Goal: Transaction & Acquisition: Purchase product/service

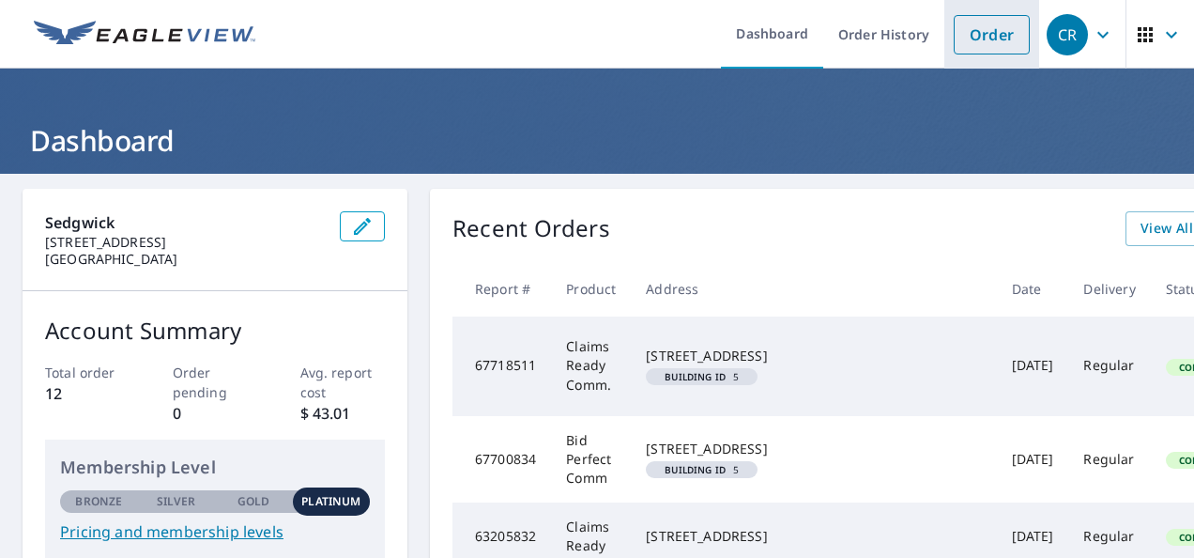
click at [969, 36] on link "Order" at bounding box center [992, 34] width 76 height 39
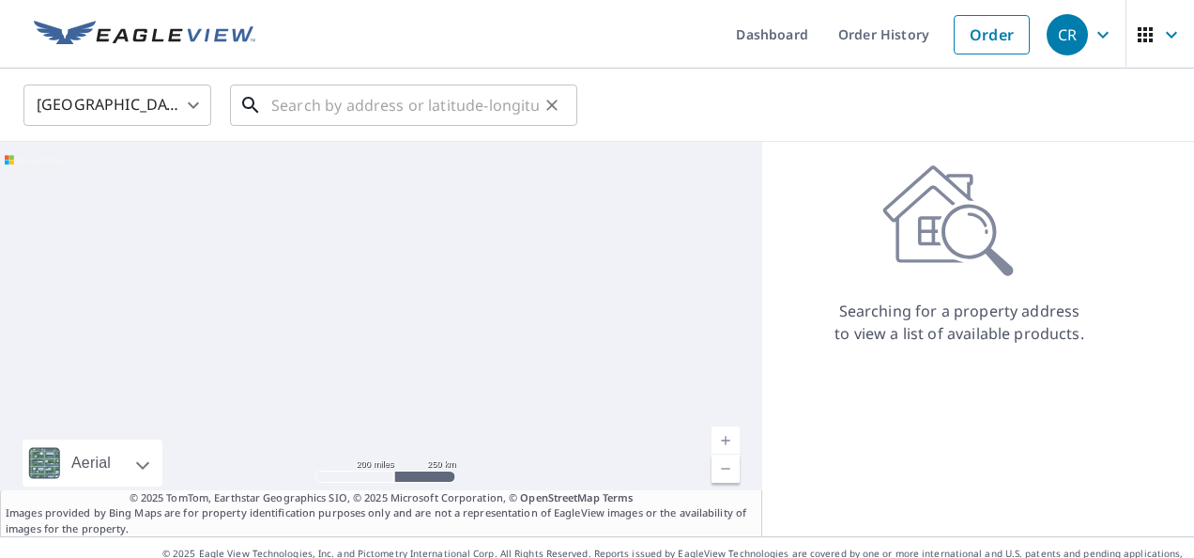
click at [347, 107] on input "text" at bounding box center [405, 105] width 268 height 53
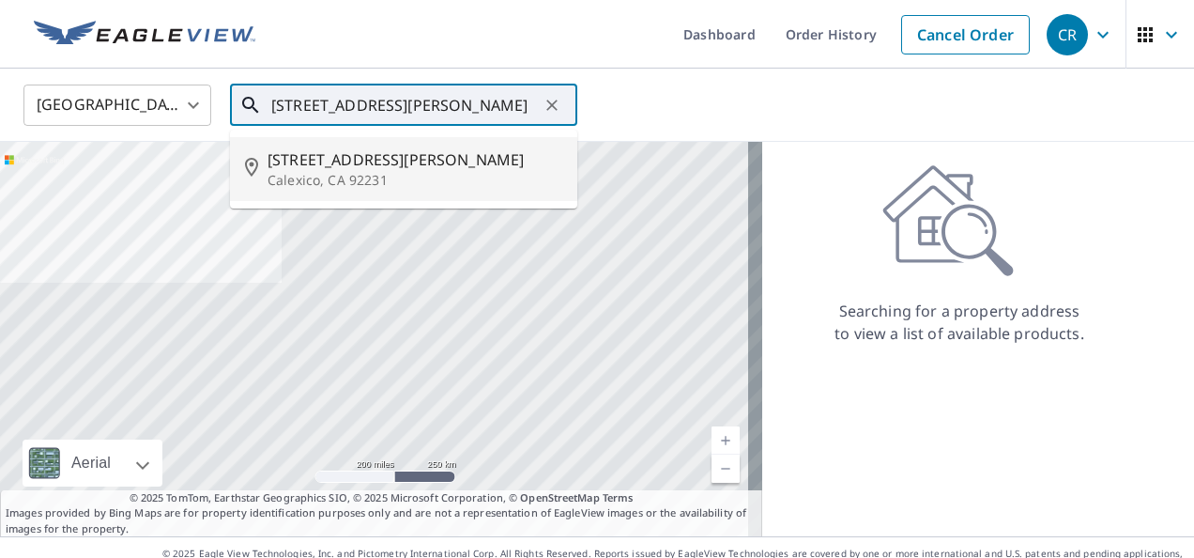
click at [339, 165] on span "[STREET_ADDRESS][PERSON_NAME]" at bounding box center [415, 159] width 295 height 23
type input "[STREET_ADDRESS][PERSON_NAME]"
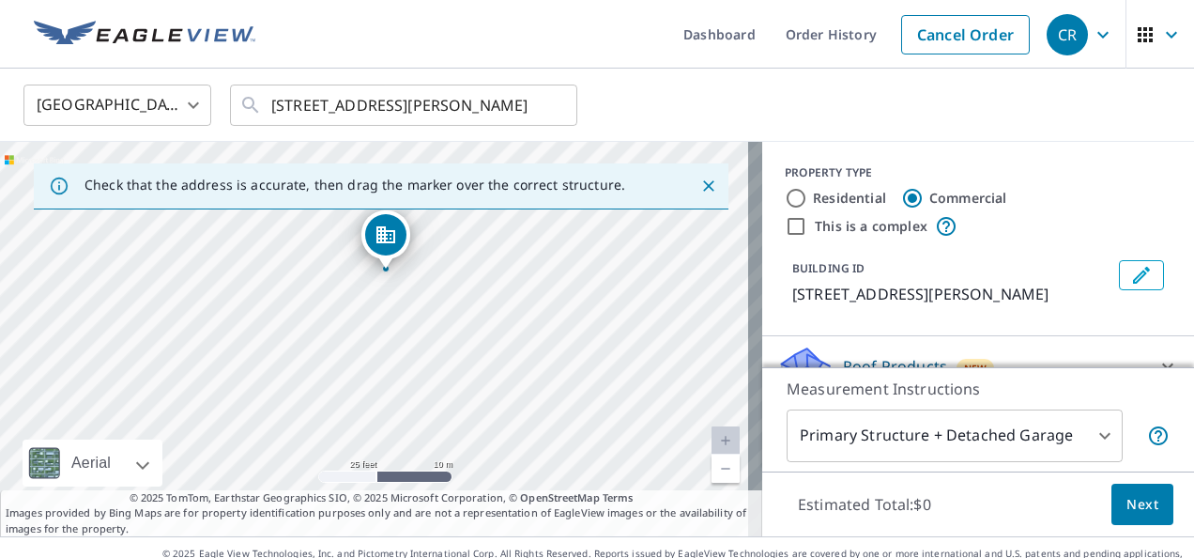
click at [703, 187] on icon "Close" at bounding box center [708, 185] width 11 height 11
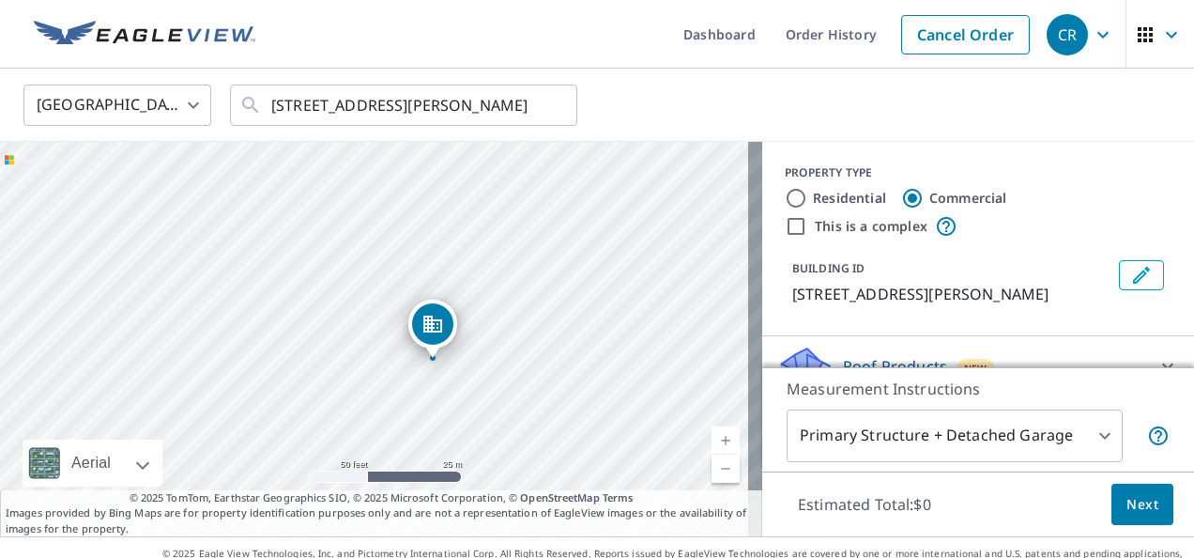
drag, startPoint x: 379, startPoint y: 374, endPoint x: 460, endPoint y: 374, distance: 80.8
click at [460, 374] on div "[STREET_ADDRESS][PERSON_NAME]" at bounding box center [381, 339] width 762 height 394
click at [785, 197] on input "Residential" at bounding box center [796, 198] width 23 height 23
radio input "true"
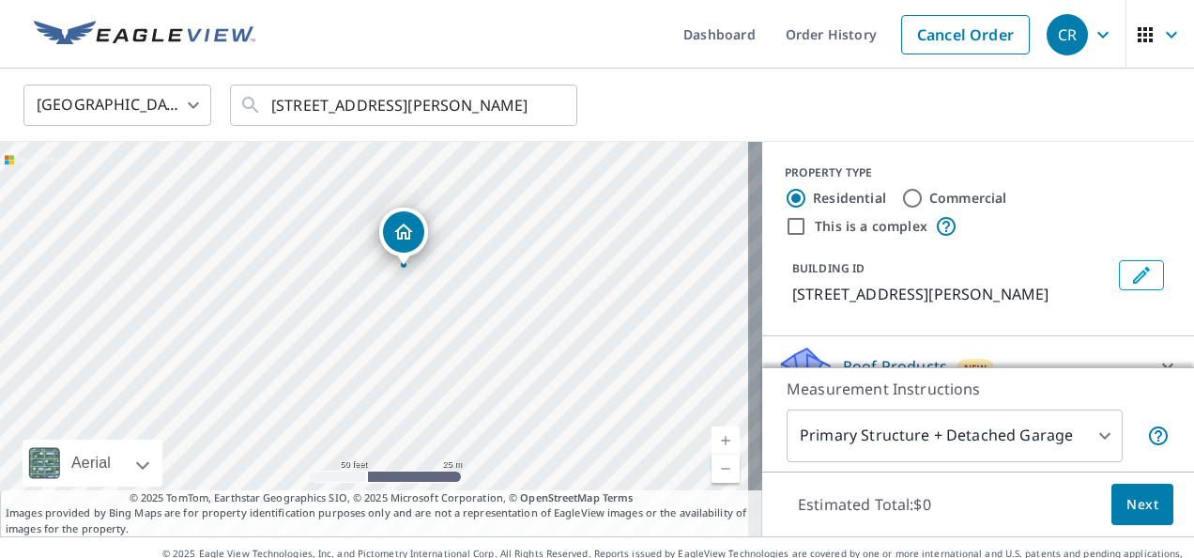
click at [1098, 435] on body "CR CR Dashboard Order History Cancel Order CR [GEOGRAPHIC_DATA] [GEOGRAPHIC_DAT…" at bounding box center [597, 279] width 1194 height 558
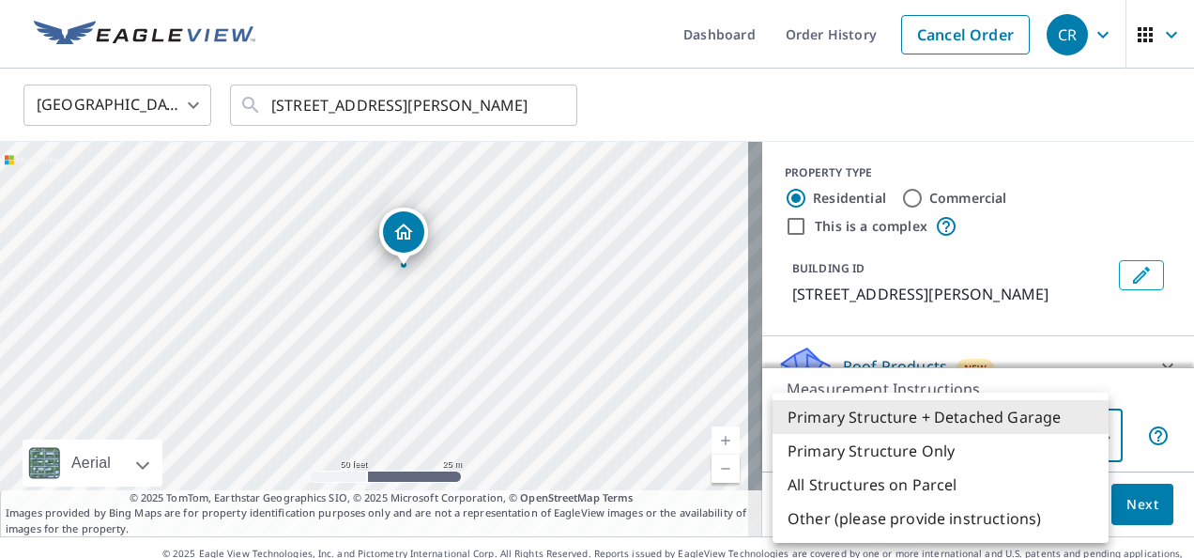
click at [1129, 400] on div at bounding box center [597, 279] width 1194 height 558
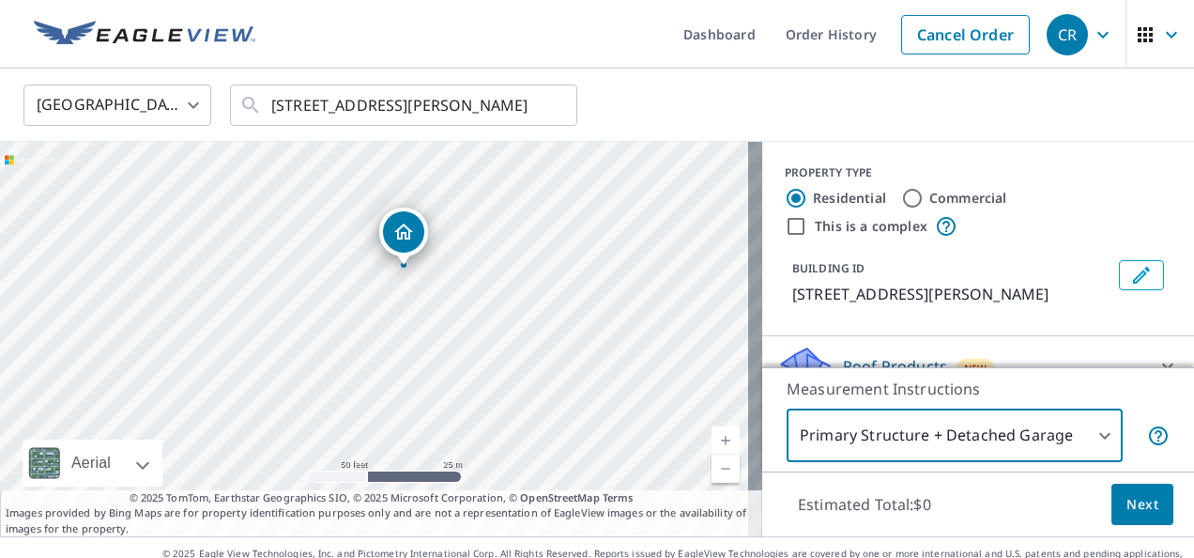
click at [1095, 316] on div "PROPERTY TYPE Residential Commercial This is a complex BUILDING ID [STREET_ADDR…" at bounding box center [978, 239] width 432 height 194
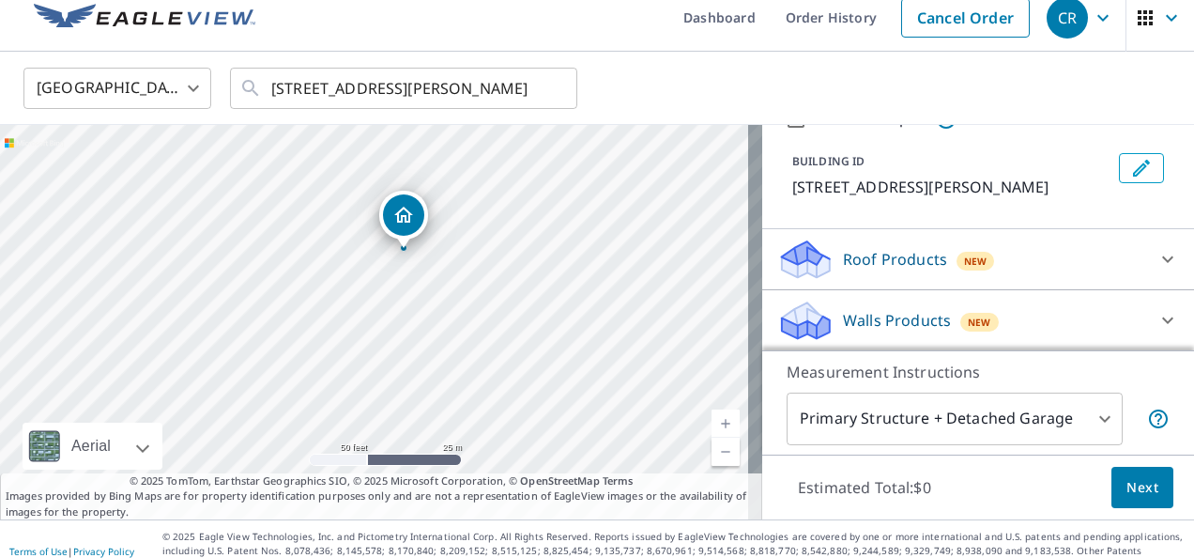
scroll to position [26, 0]
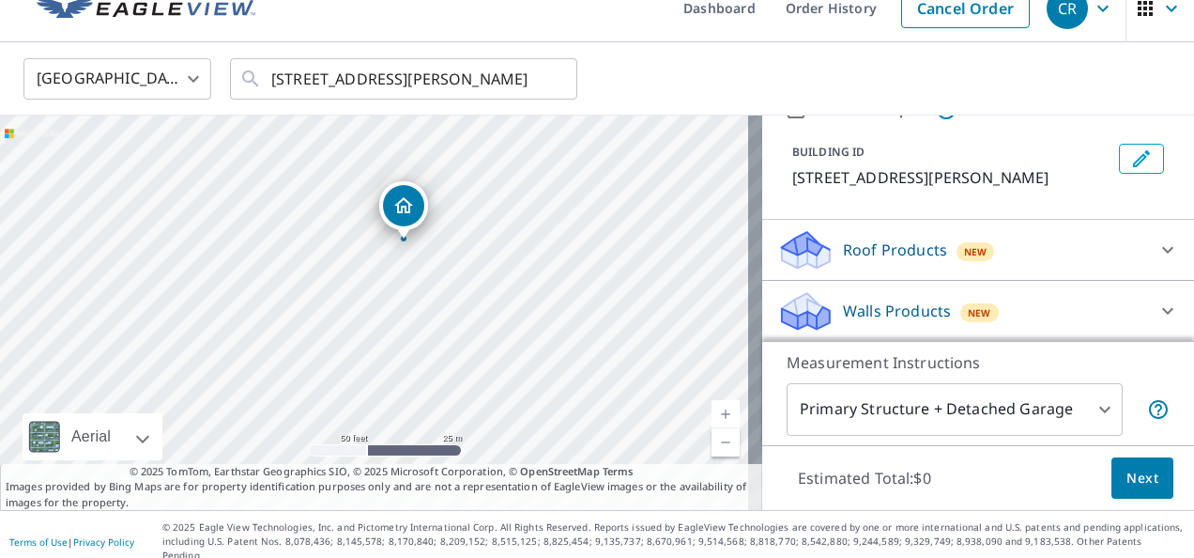
click at [1157, 248] on icon at bounding box center [1168, 250] width 23 height 23
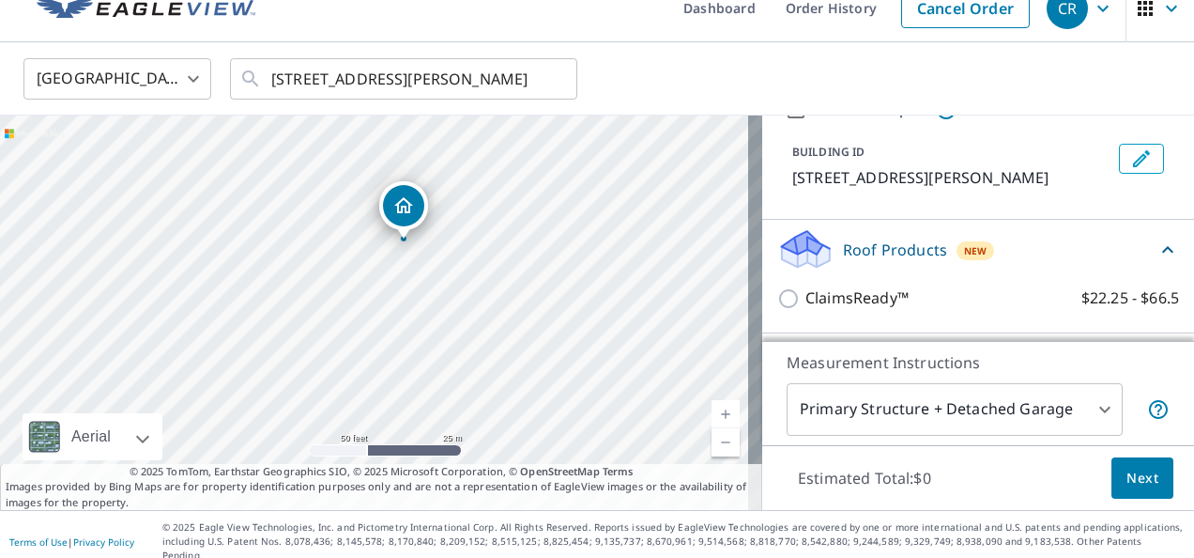
scroll to position [143, 0]
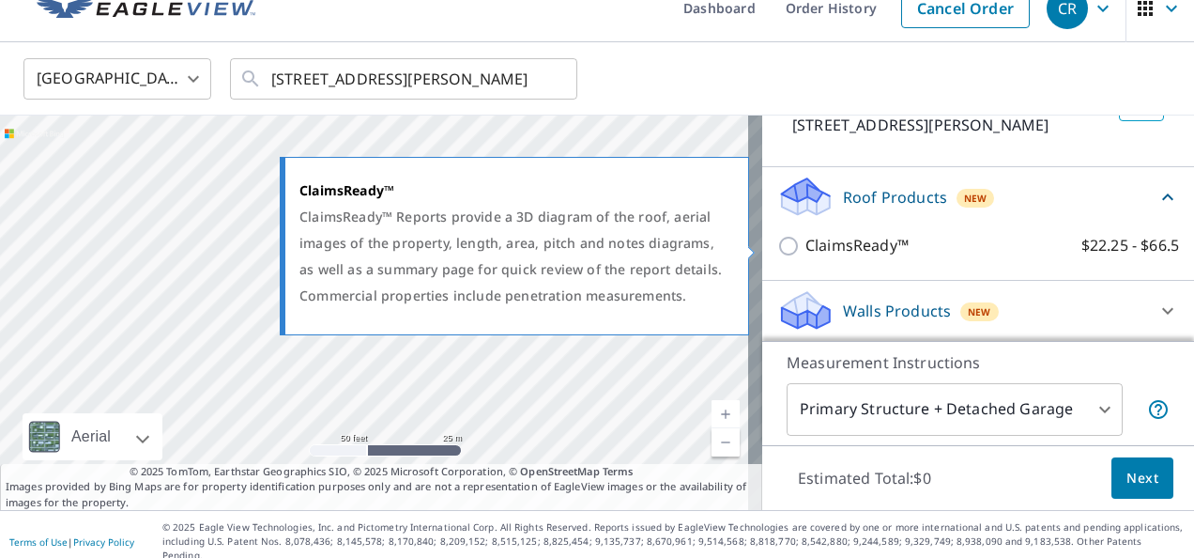
click at [778, 246] on input "ClaimsReady™ $22.25 - $66.5" at bounding box center [792, 246] width 28 height 23
checkbox input "true"
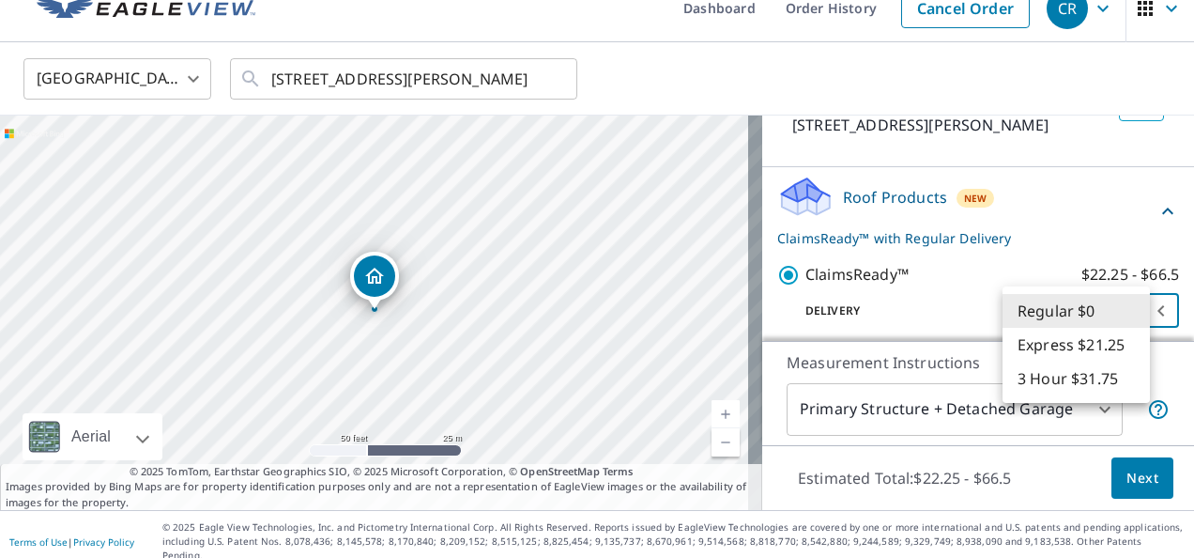
click at [1127, 309] on body "CR CR Dashboard Order History Cancel Order CR [GEOGRAPHIC_DATA] [GEOGRAPHIC_DAT…" at bounding box center [597, 279] width 1194 height 558
click at [946, 270] on div at bounding box center [597, 279] width 1194 height 558
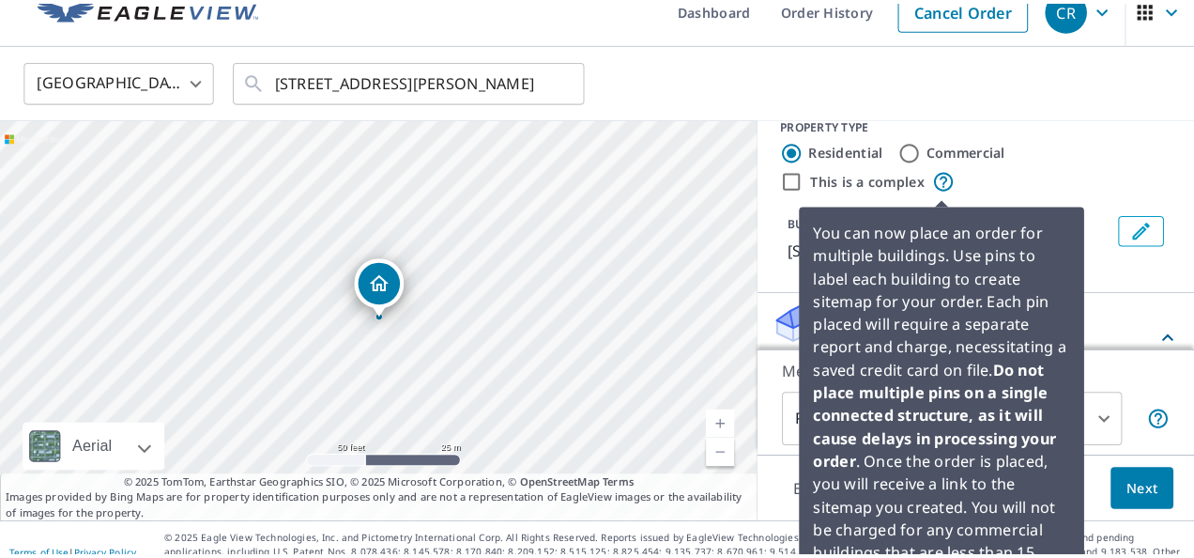
scroll to position [0, 0]
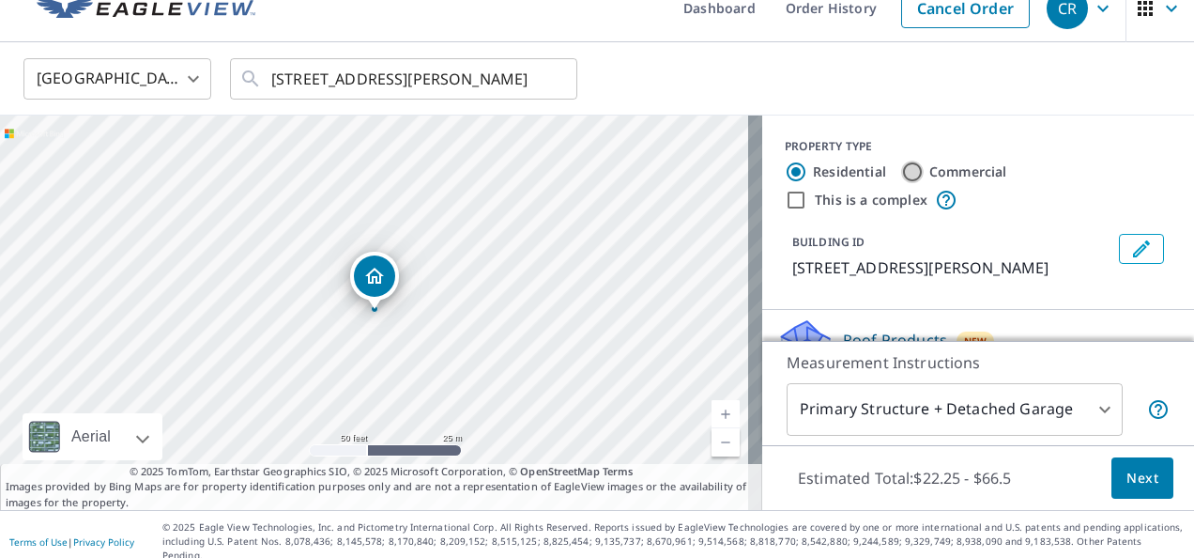
click at [901, 170] on input "Commercial" at bounding box center [912, 172] width 23 height 23
radio input "true"
type input "4"
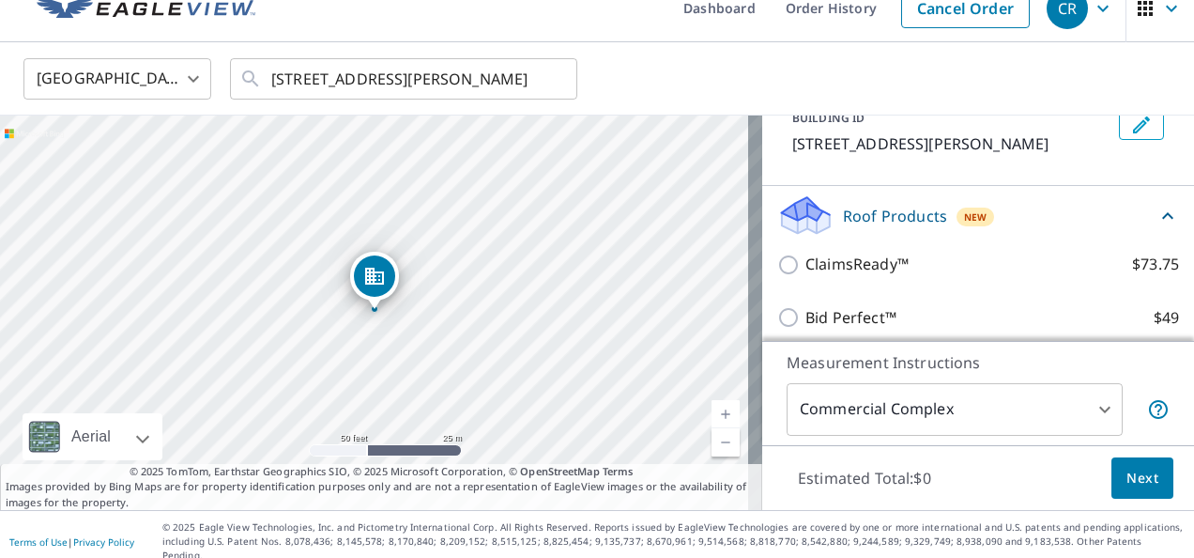
scroll to position [188, 0]
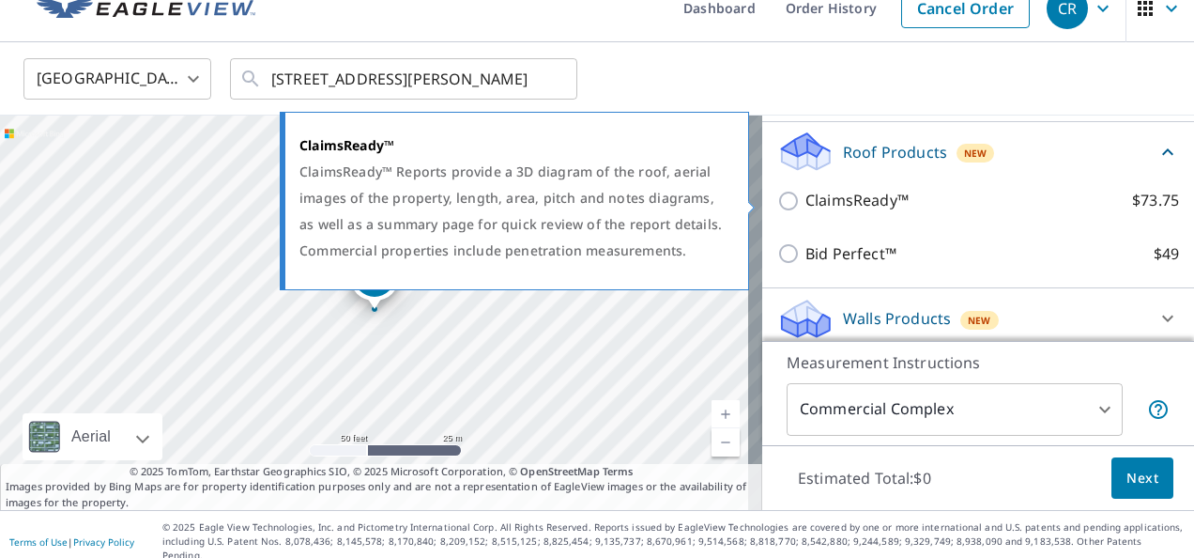
click at [778, 201] on input "ClaimsReady™ $73.75" at bounding box center [792, 201] width 28 height 23
checkbox input "true"
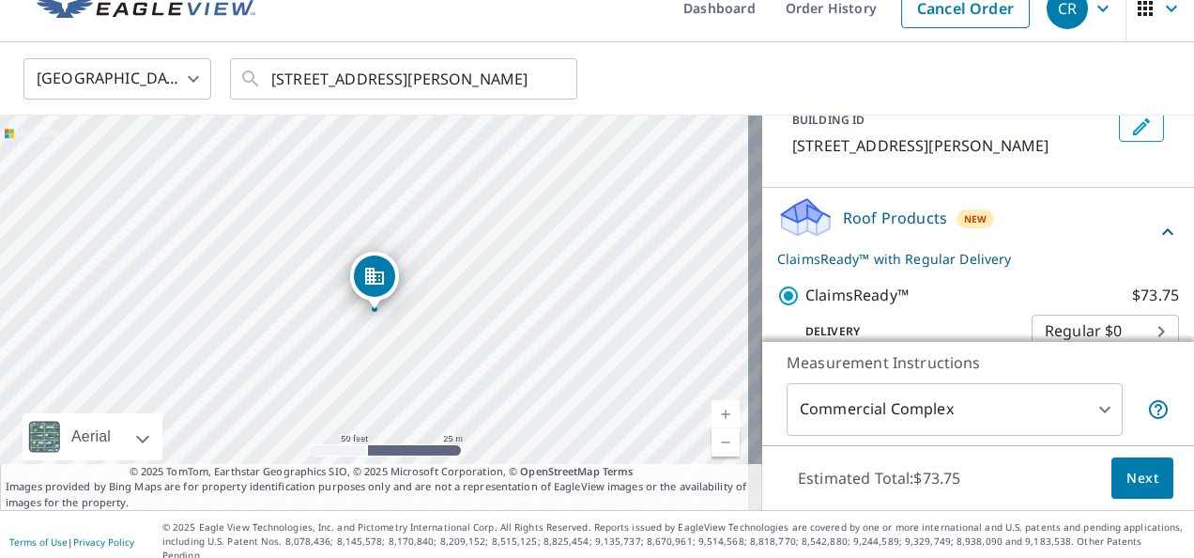
scroll to position [267, 0]
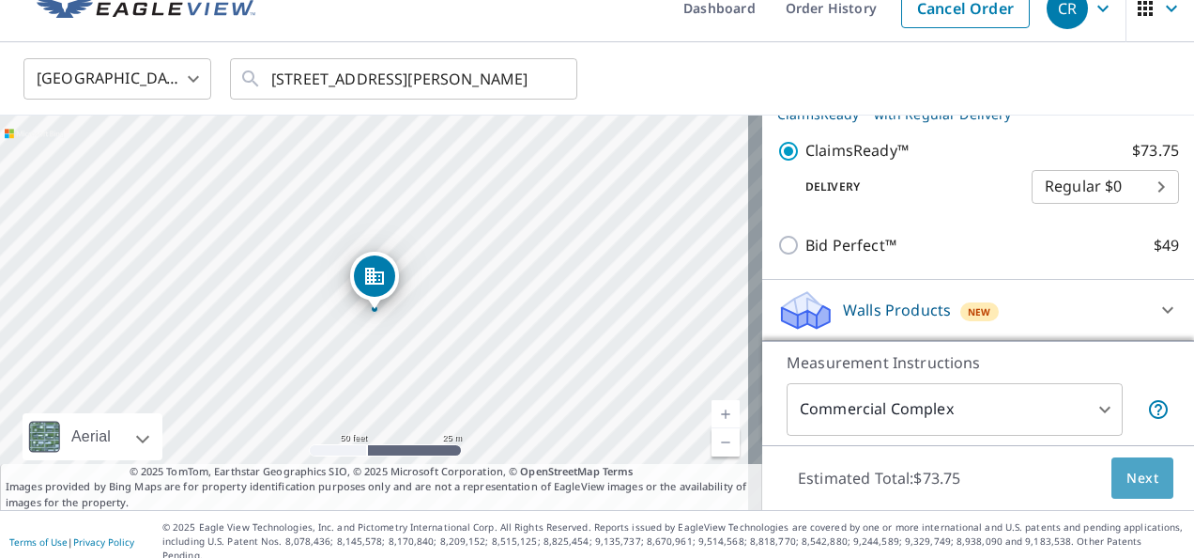
click at [1132, 481] on span "Next" at bounding box center [1143, 478] width 32 height 23
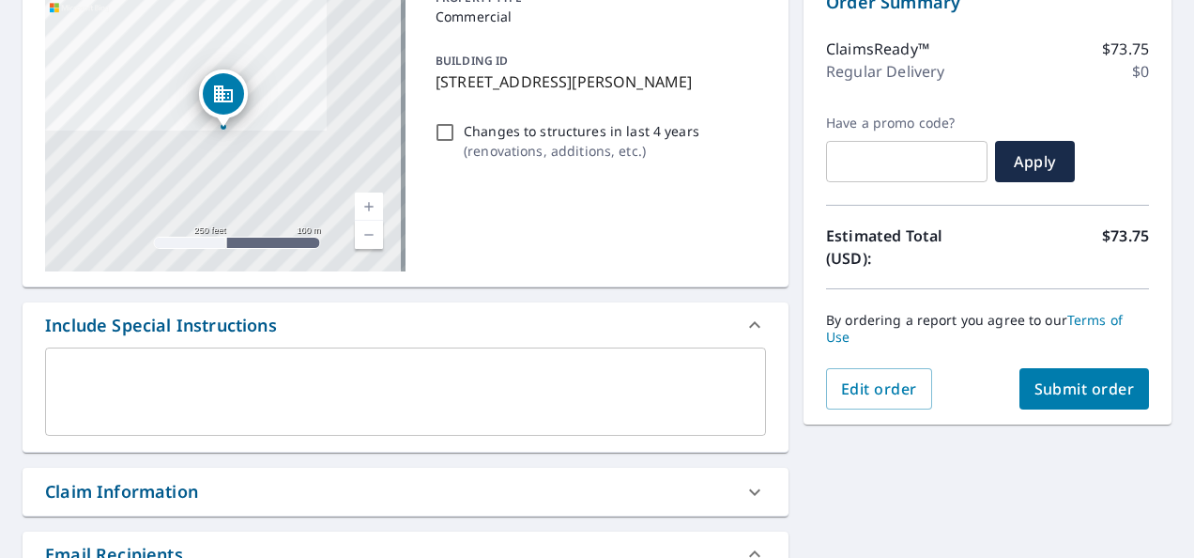
scroll to position [120, 0]
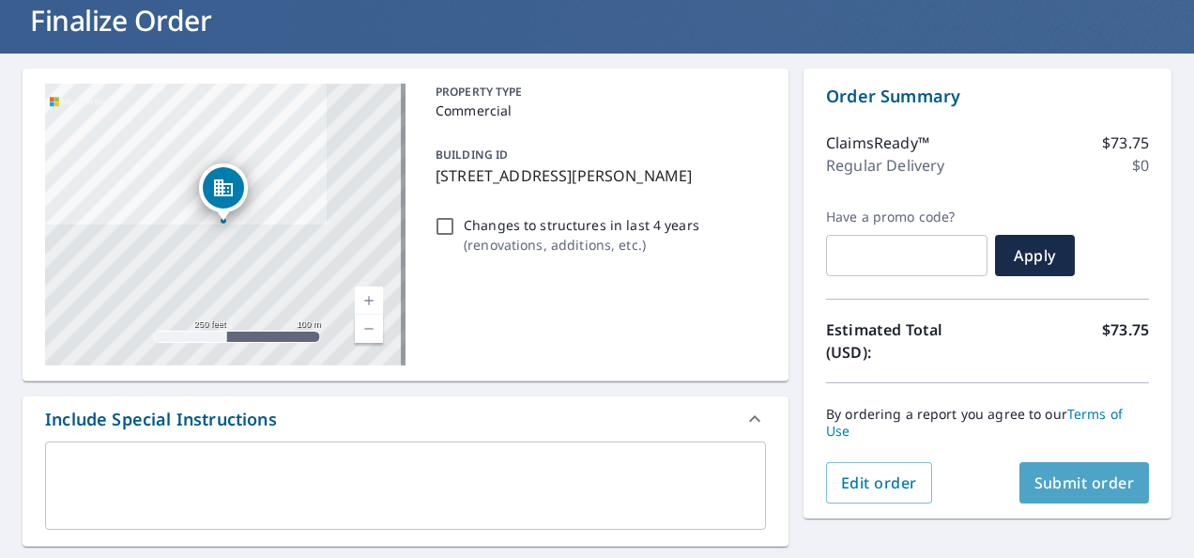
click at [1066, 477] on span "Submit order" at bounding box center [1085, 482] width 100 height 21
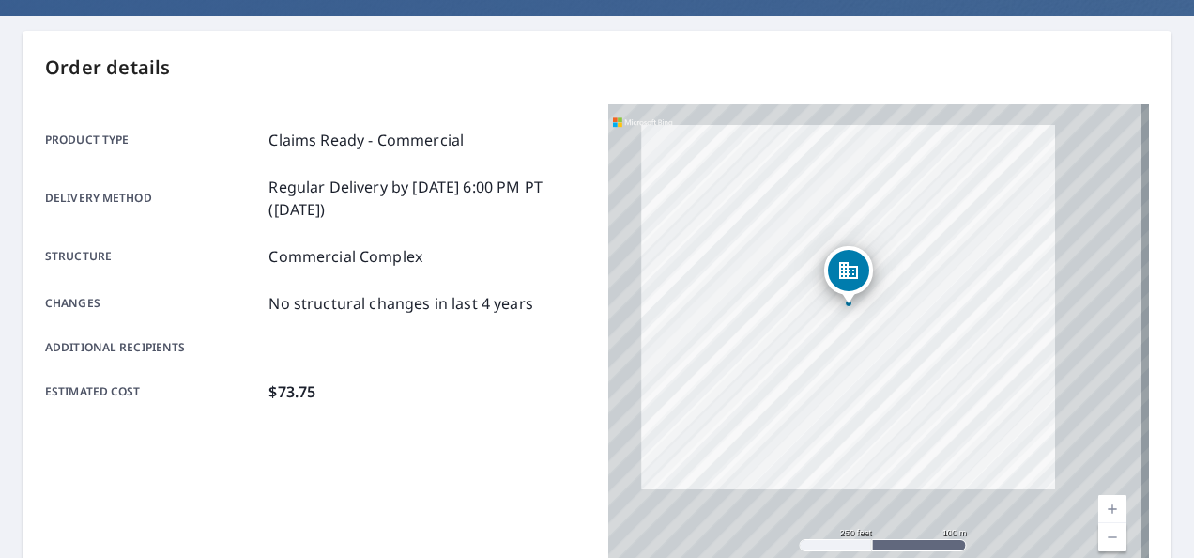
scroll to position [188, 0]
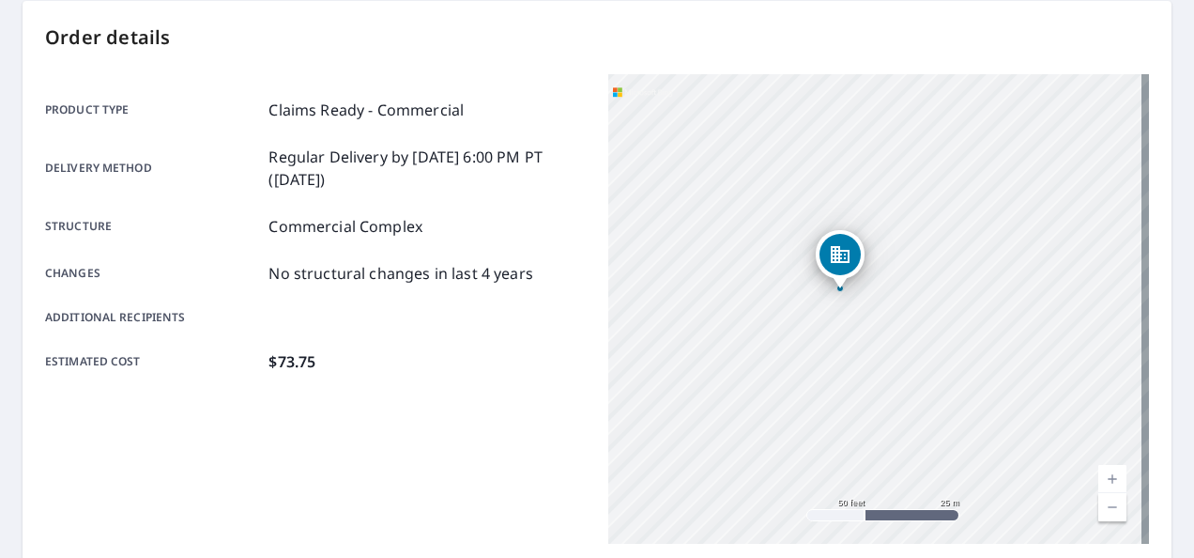
drag, startPoint x: 899, startPoint y: 267, endPoint x: 689, endPoint y: 183, distance: 225.5
click at [689, 183] on div "[STREET_ADDRESS][PERSON_NAME]" at bounding box center [878, 309] width 541 height 470
drag, startPoint x: 879, startPoint y: 165, endPoint x: 913, endPoint y: 251, distance: 91.9
click at [913, 251] on div "[STREET_ADDRESS][PERSON_NAME]" at bounding box center [878, 309] width 541 height 470
drag, startPoint x: 789, startPoint y: 239, endPoint x: 890, endPoint y: 229, distance: 101.8
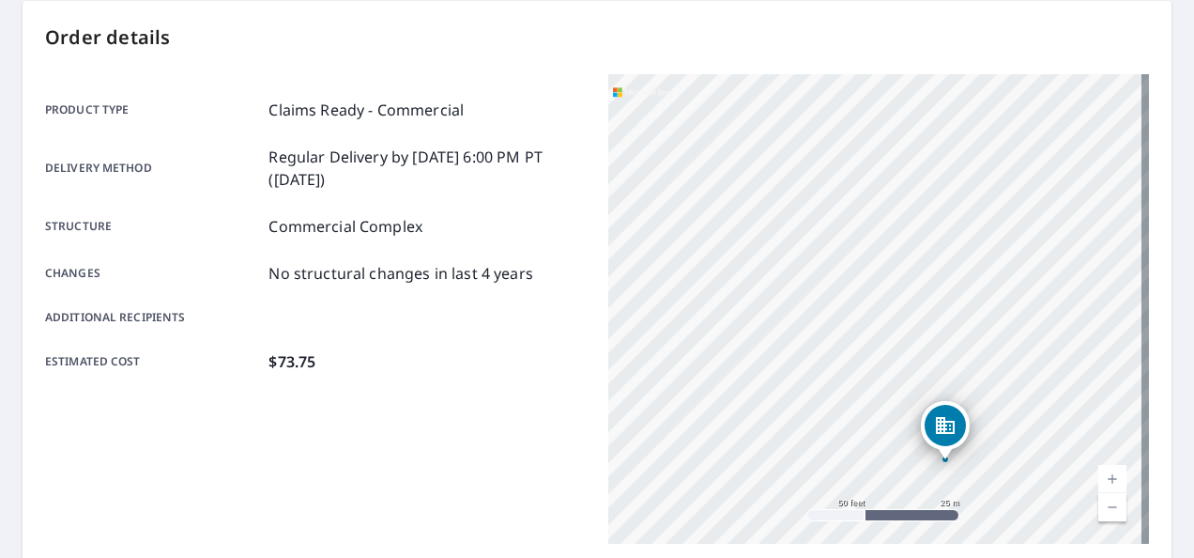
click at [883, 233] on div "[STREET_ADDRESS][PERSON_NAME]" at bounding box center [878, 309] width 541 height 470
drag, startPoint x: 700, startPoint y: 204, endPoint x: 891, endPoint y: 235, distance: 194.1
click at [891, 235] on div "[STREET_ADDRESS][PERSON_NAME]" at bounding box center [878, 309] width 541 height 470
drag, startPoint x: 856, startPoint y: 394, endPoint x: 859, endPoint y: 307, distance: 87.4
click at [859, 307] on div "[STREET_ADDRESS][PERSON_NAME]" at bounding box center [878, 309] width 541 height 470
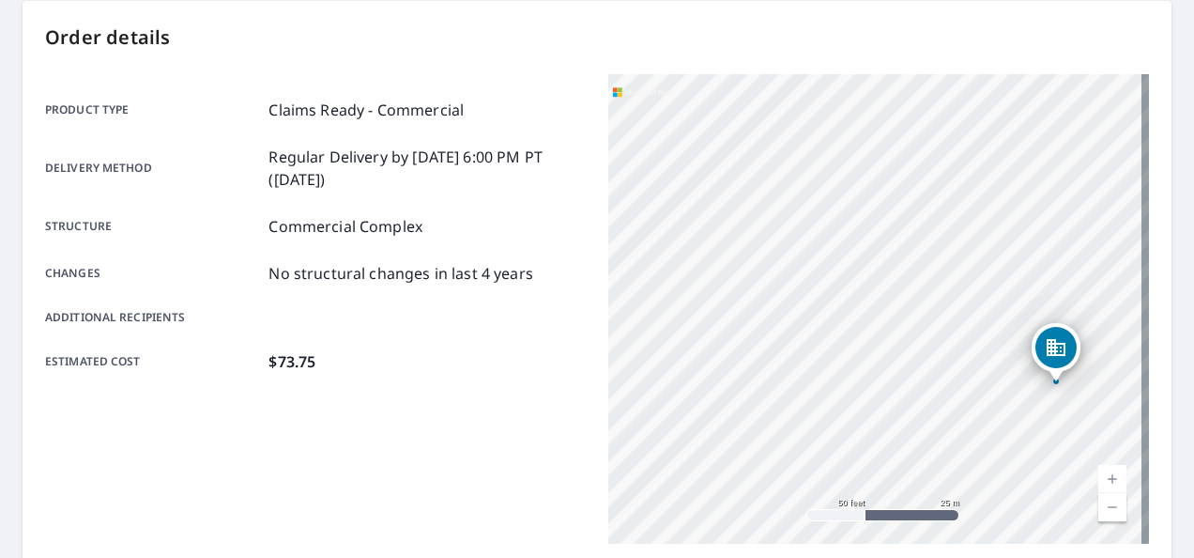
drag, startPoint x: 902, startPoint y: 325, endPoint x: 806, endPoint y: 304, distance: 98.9
click at [806, 304] on div "[STREET_ADDRESS][PERSON_NAME]" at bounding box center [878, 309] width 541 height 470
drag, startPoint x: 896, startPoint y: 316, endPoint x: 826, endPoint y: 273, distance: 81.8
click at [826, 273] on div "[STREET_ADDRESS][PERSON_NAME]" at bounding box center [878, 309] width 541 height 470
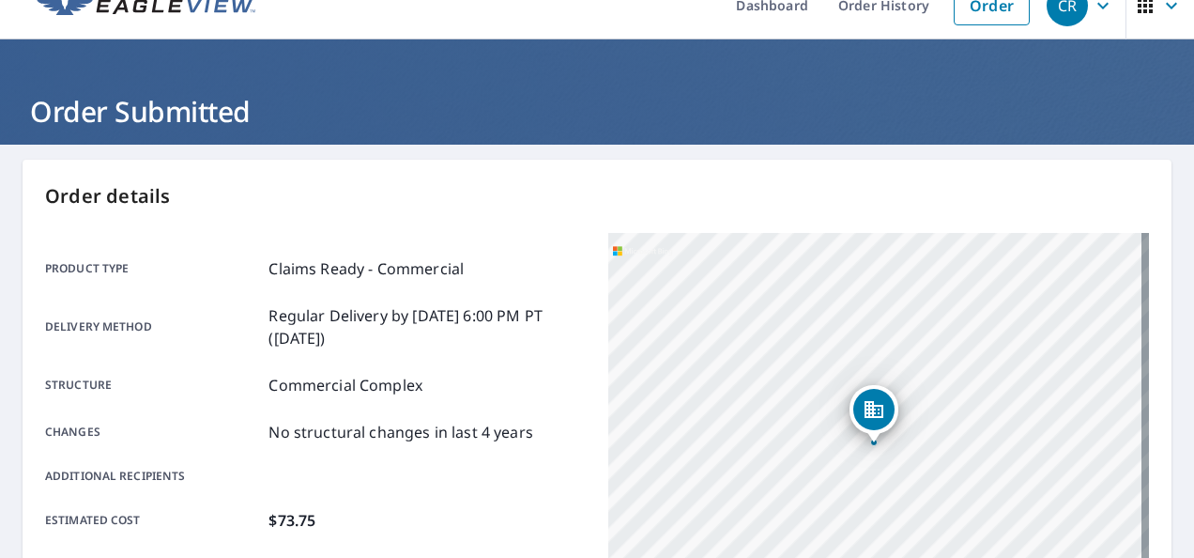
scroll to position [0, 0]
